Goal: Task Accomplishment & Management: Manage account settings

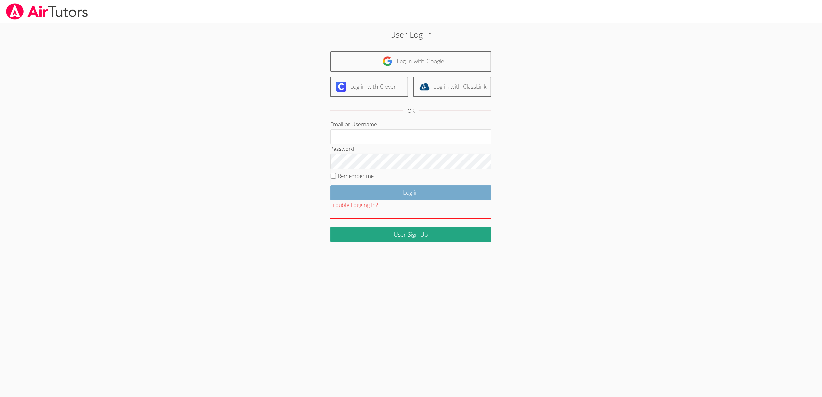
type input "[EMAIL_ADDRESS][DOMAIN_NAME]"
click at [397, 192] on input "Log in" at bounding box center [410, 192] width 161 height 15
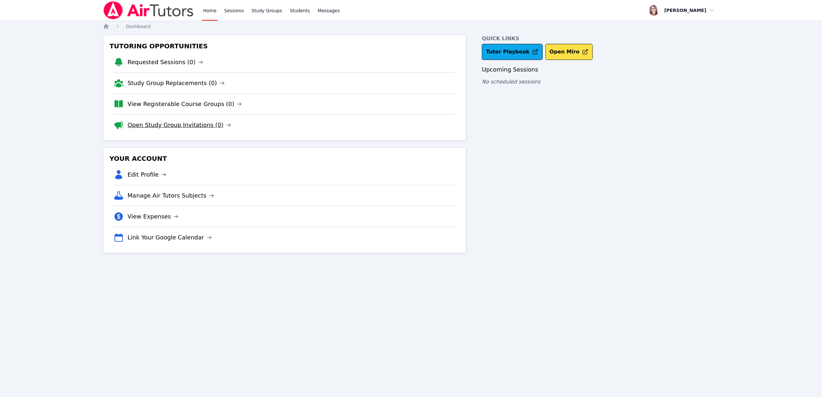
click at [198, 129] on link "Open Study Group Invitations (0)" at bounding box center [180, 125] width 104 height 9
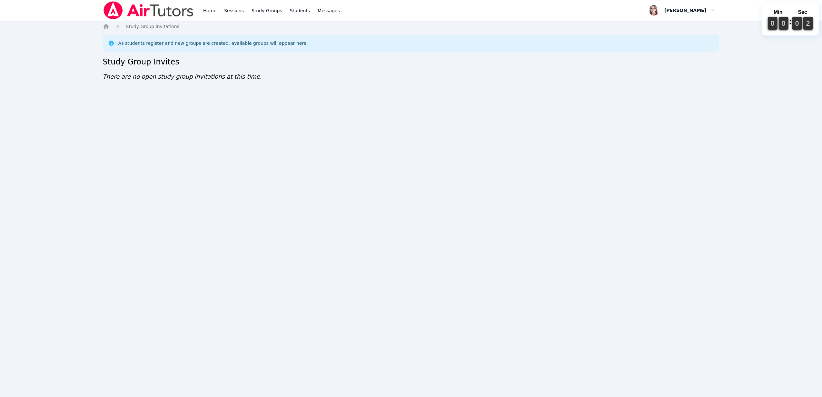
drag, startPoint x: 0, startPoint y: 0, endPoint x: 428, endPoint y: 111, distance: 441.9
click at [428, 111] on div "Home Sessions Study Groups Students Messages Open user menu Sara Brinkley Open …" at bounding box center [411, 198] width 822 height 397
